Goal: Information Seeking & Learning: Understand process/instructions

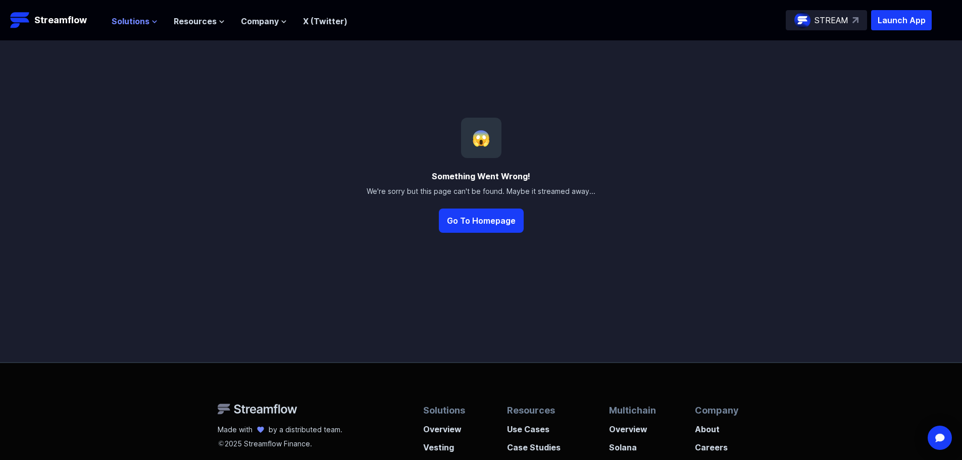
click at [121, 17] on span "Solutions" at bounding box center [131, 21] width 38 height 12
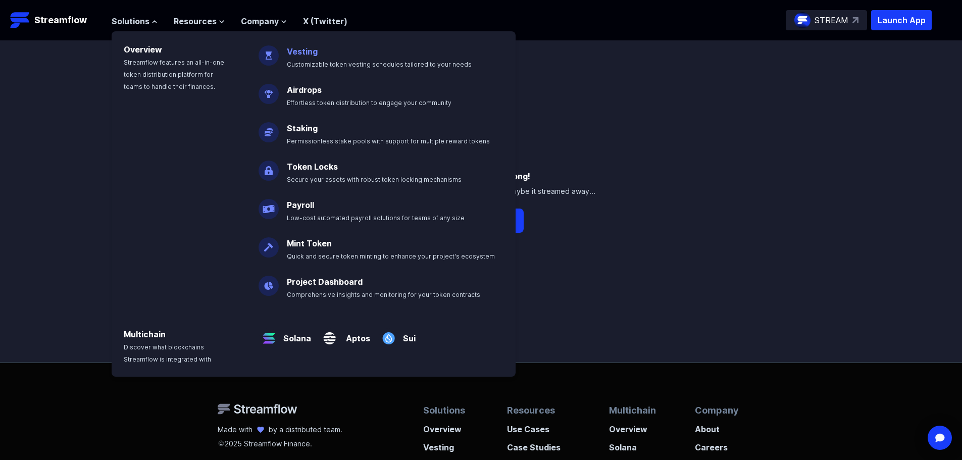
click at [302, 55] on link "Vesting" at bounding box center [302, 51] width 31 height 10
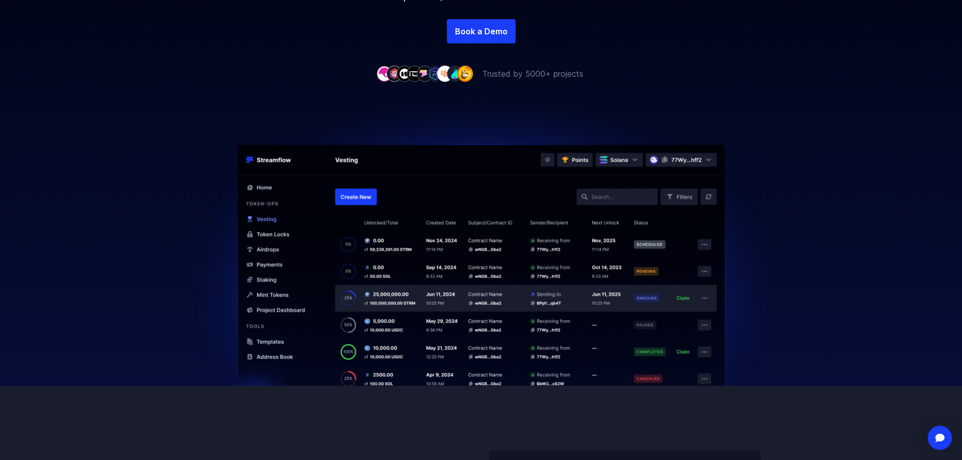
scroll to position [252, 0]
